Goal: Find specific page/section: Find specific page/section

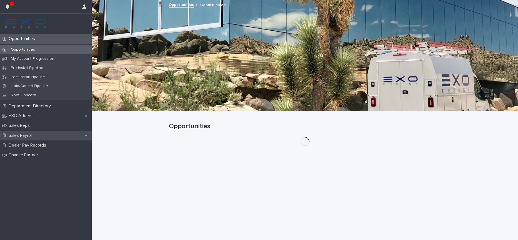
click at [31, 134] on p "Sales Payroll" at bounding box center [21, 135] width 31 height 5
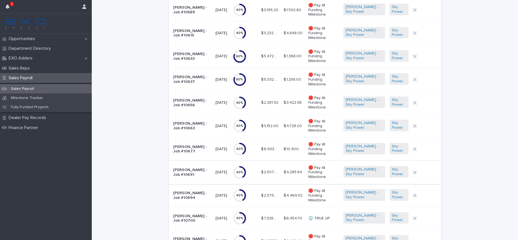
scroll to position [537, 0]
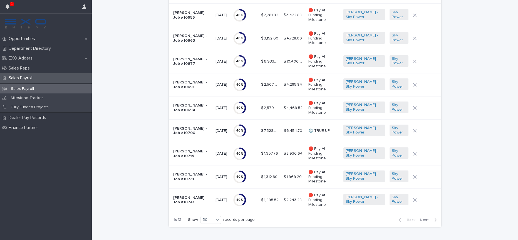
click at [425, 218] on span "Next" at bounding box center [426, 220] width 12 height 4
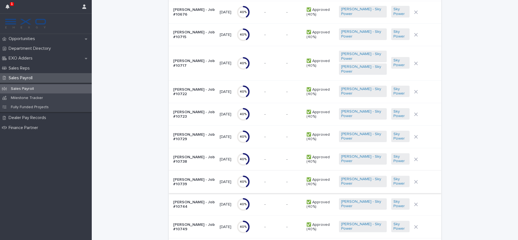
scroll to position [112, 0]
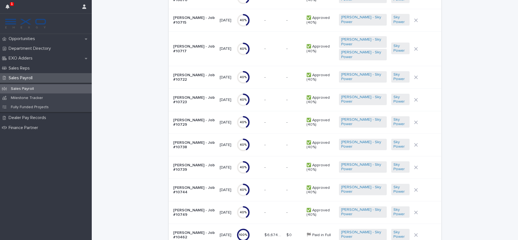
click at [183, 208] on p "[PERSON_NAME] - Job #10749" at bounding box center [194, 212] width 42 height 9
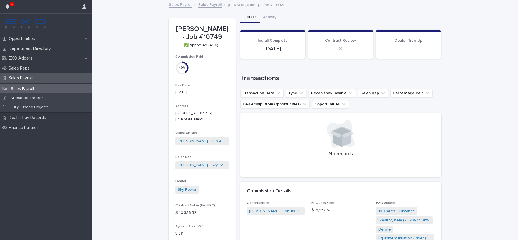
scroll to position [110, 0]
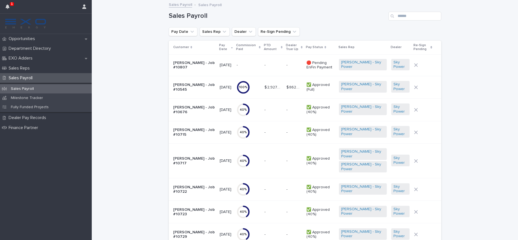
click at [190, 91] on p "[PERSON_NAME] - Job #10545" at bounding box center [194, 87] width 42 height 9
click at [179, 113] on p "[PERSON_NAME] - Job #10676" at bounding box center [194, 109] width 42 height 9
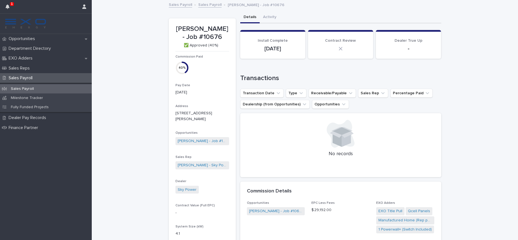
scroll to position [138, 0]
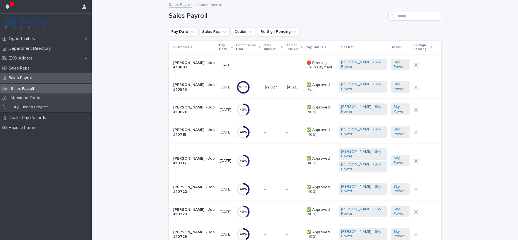
click at [184, 136] on p "[PERSON_NAME] - Job #10715" at bounding box center [194, 132] width 42 height 9
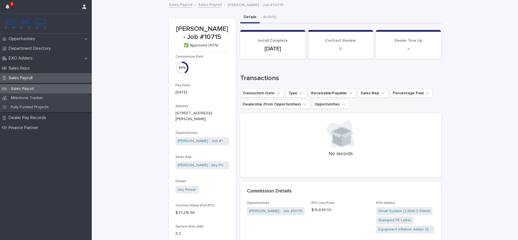
scroll to position [97, 0]
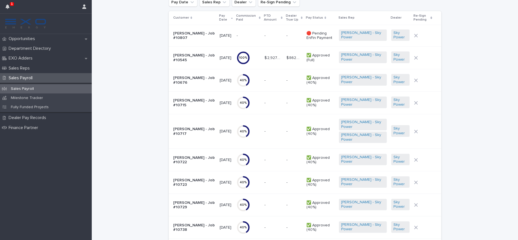
scroll to position [83, 0]
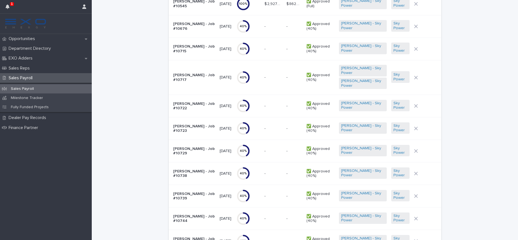
click at [195, 75] on p "[PERSON_NAME] - Job #10717" at bounding box center [194, 77] width 42 height 9
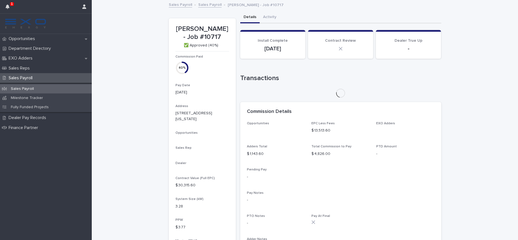
scroll to position [72, 0]
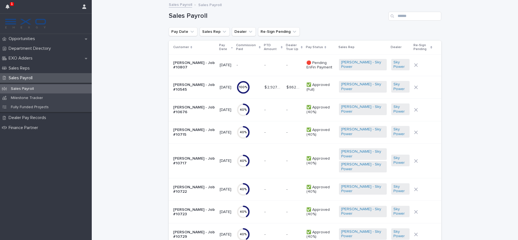
click at [189, 185] on p "[PERSON_NAME] - Job #10722" at bounding box center [194, 189] width 42 height 9
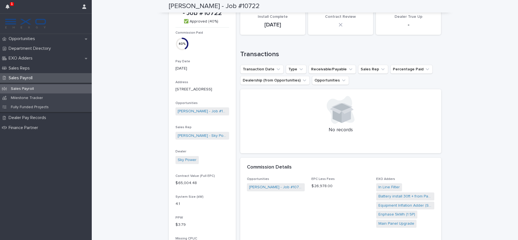
scroll to position [182, 0]
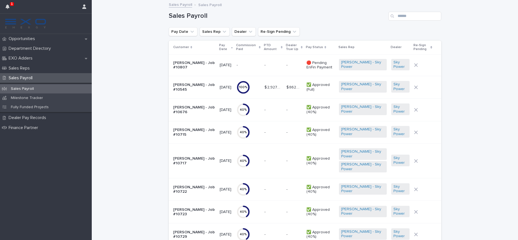
click at [186, 207] on p "[PERSON_NAME] - Job #10723" at bounding box center [194, 211] width 42 height 9
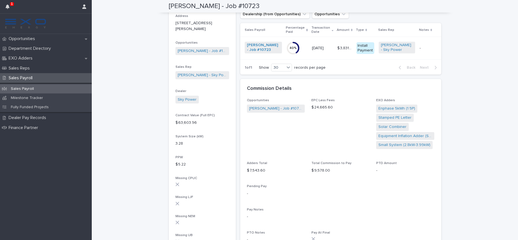
scroll to position [63, 0]
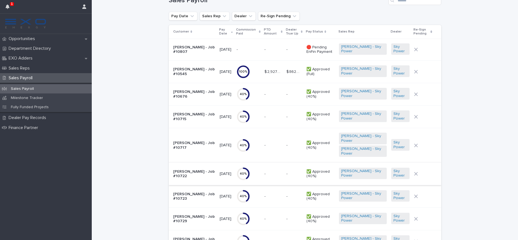
scroll to position [25, 0]
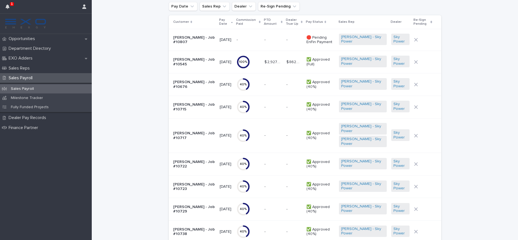
click at [195, 205] on p "[PERSON_NAME] - Job #10729" at bounding box center [194, 209] width 42 height 9
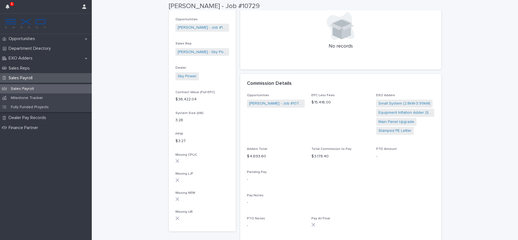
scroll to position [136, 0]
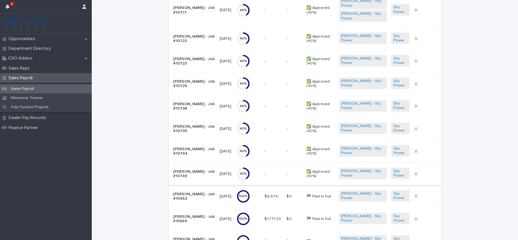
scroll to position [168, 0]
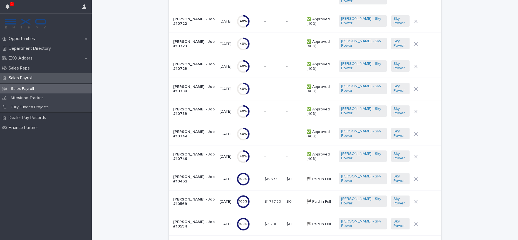
click at [188, 84] on p "[PERSON_NAME] - Job #10738" at bounding box center [194, 88] width 42 height 9
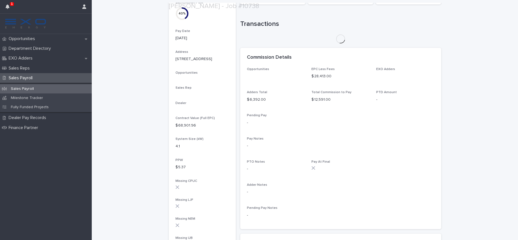
scroll to position [111, 0]
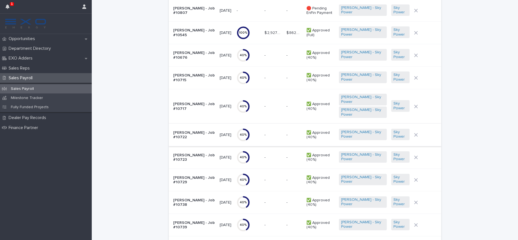
scroll to position [112, 0]
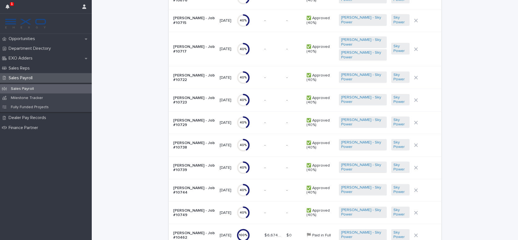
click at [188, 163] on p "[PERSON_NAME] - Job #10739" at bounding box center [194, 167] width 42 height 9
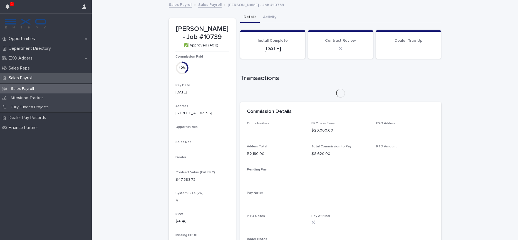
scroll to position [91, 0]
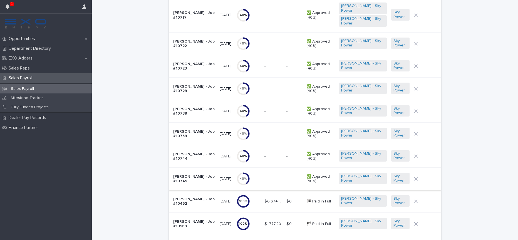
scroll to position [153, 0]
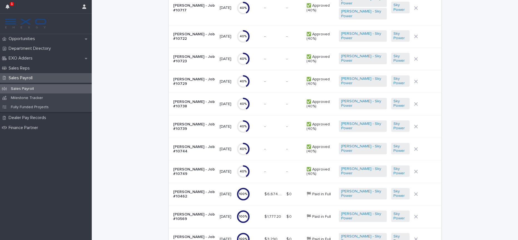
click at [188, 145] on p "[PERSON_NAME] - Job #10744" at bounding box center [194, 149] width 42 height 9
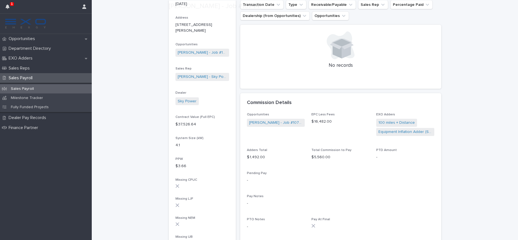
scroll to position [145, 0]
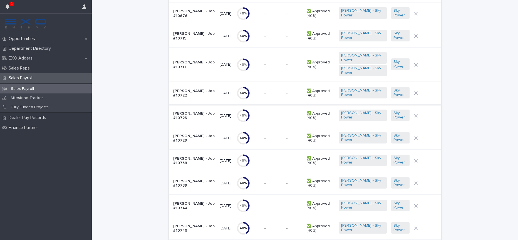
scroll to position [125, 0]
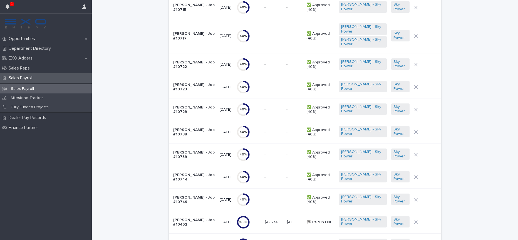
click at [190, 195] on p "[PERSON_NAME] - Job #10749" at bounding box center [194, 199] width 42 height 9
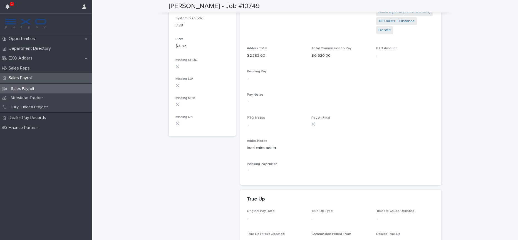
scroll to position [236, 0]
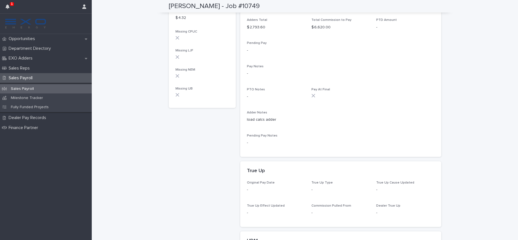
click at [366, 88] on div "Pay At Final" at bounding box center [340, 95] width 58 height 14
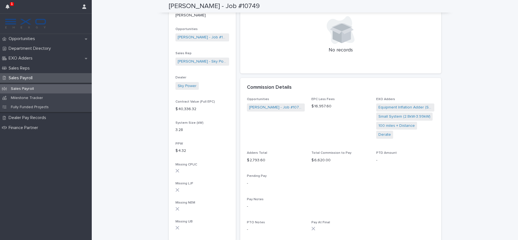
scroll to position [0, 0]
